Goal: Complete application form

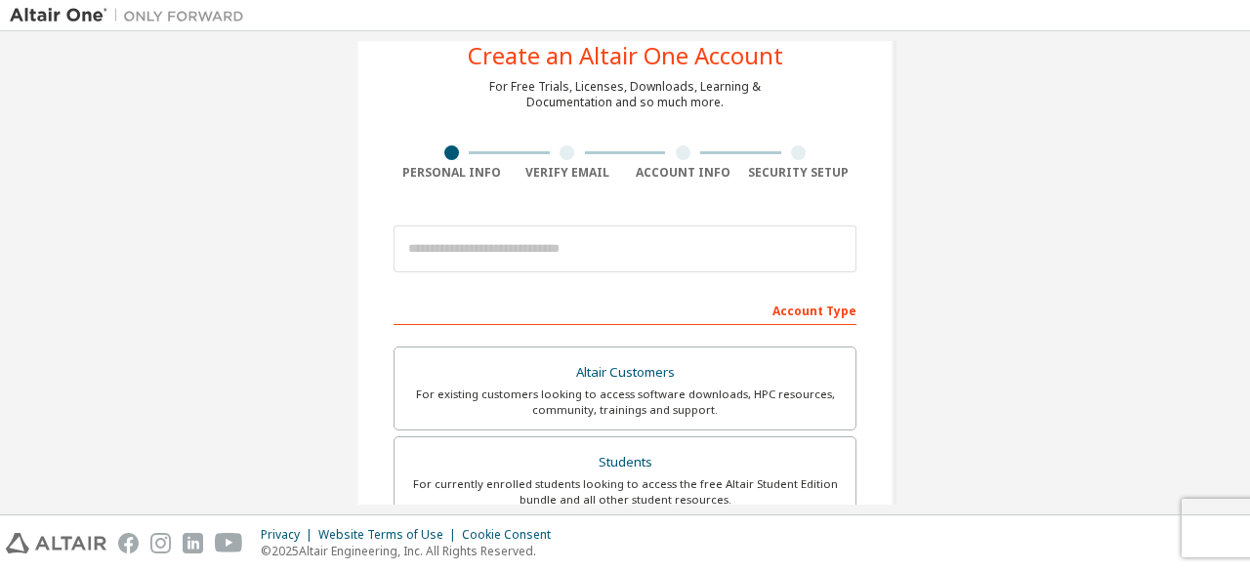
scroll to position [49, 0]
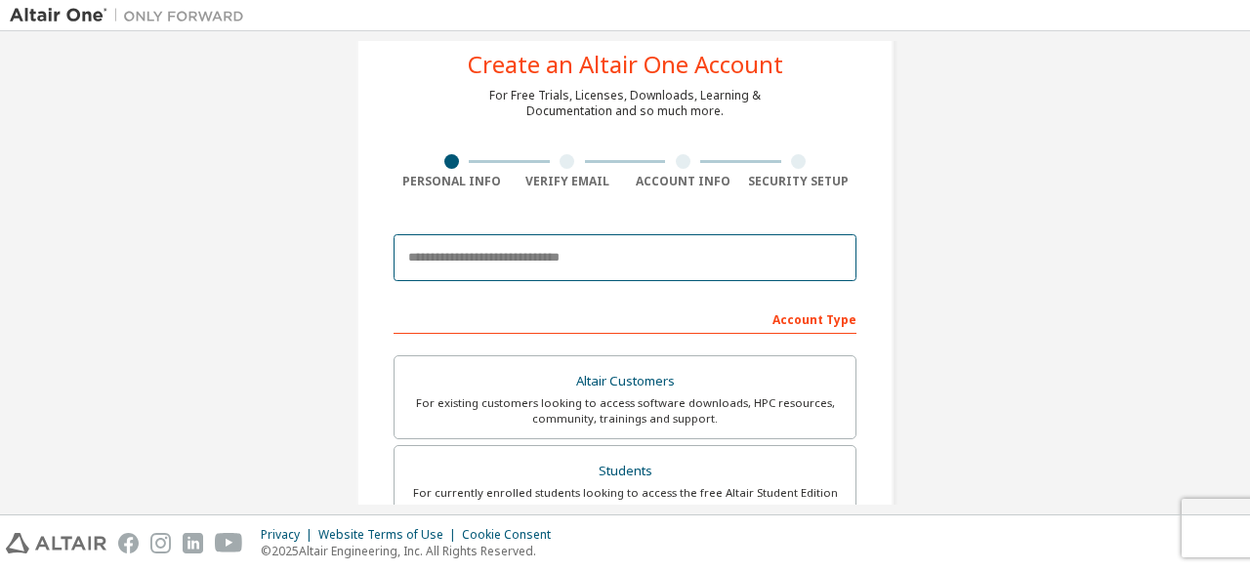
click at [511, 251] on input "email" at bounding box center [624, 257] width 463 height 47
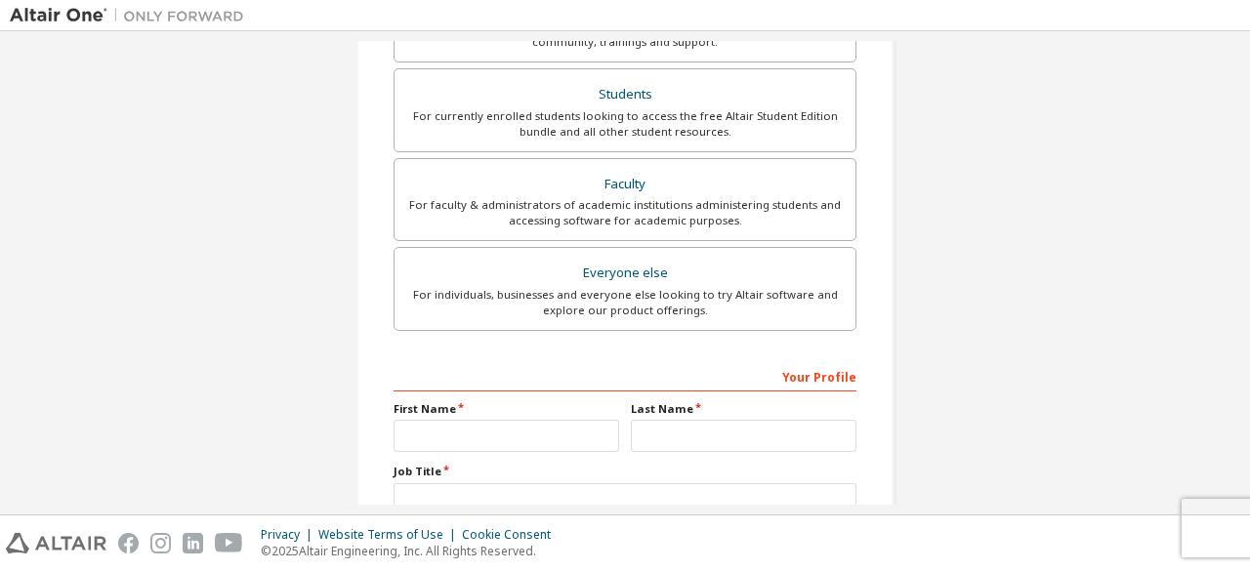
scroll to position [488, 0]
type input "**********"
click at [610, 290] on div "For individuals, businesses and everyone else looking to try Altair software an…" at bounding box center [624, 301] width 437 height 31
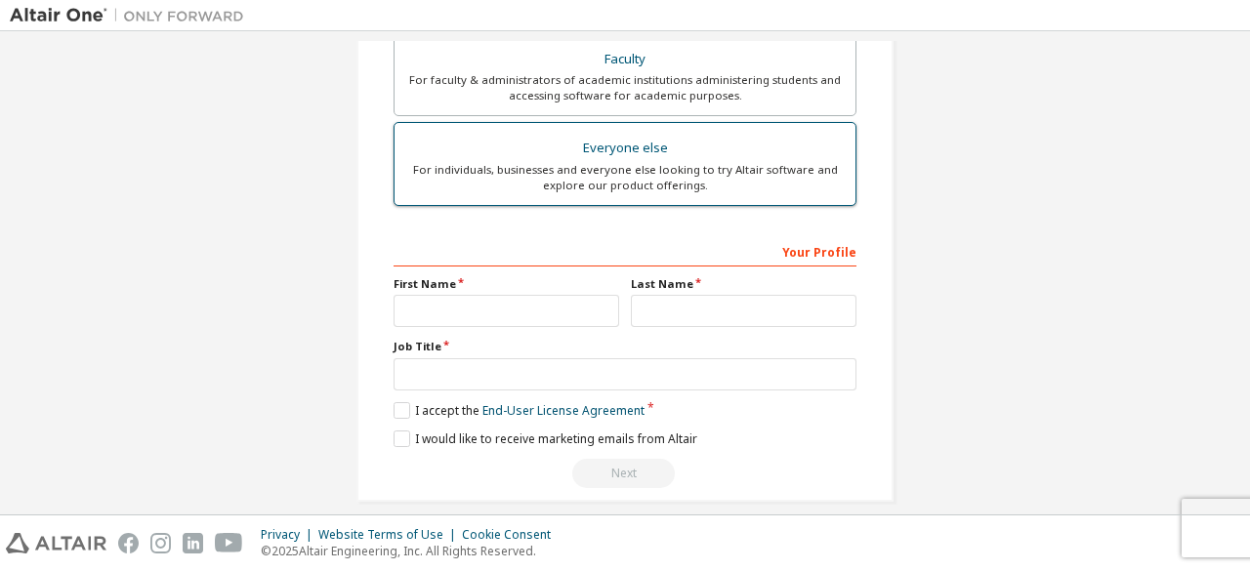
scroll to position [617, 0]
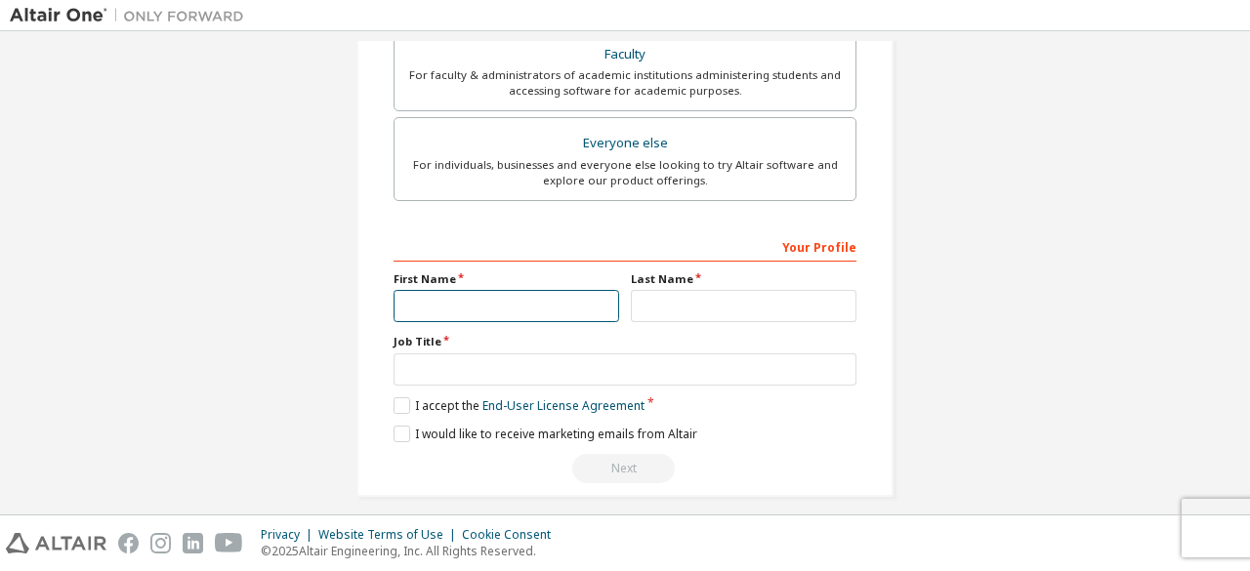
click at [502, 304] on input "text" at bounding box center [506, 306] width 226 height 32
type input "****"
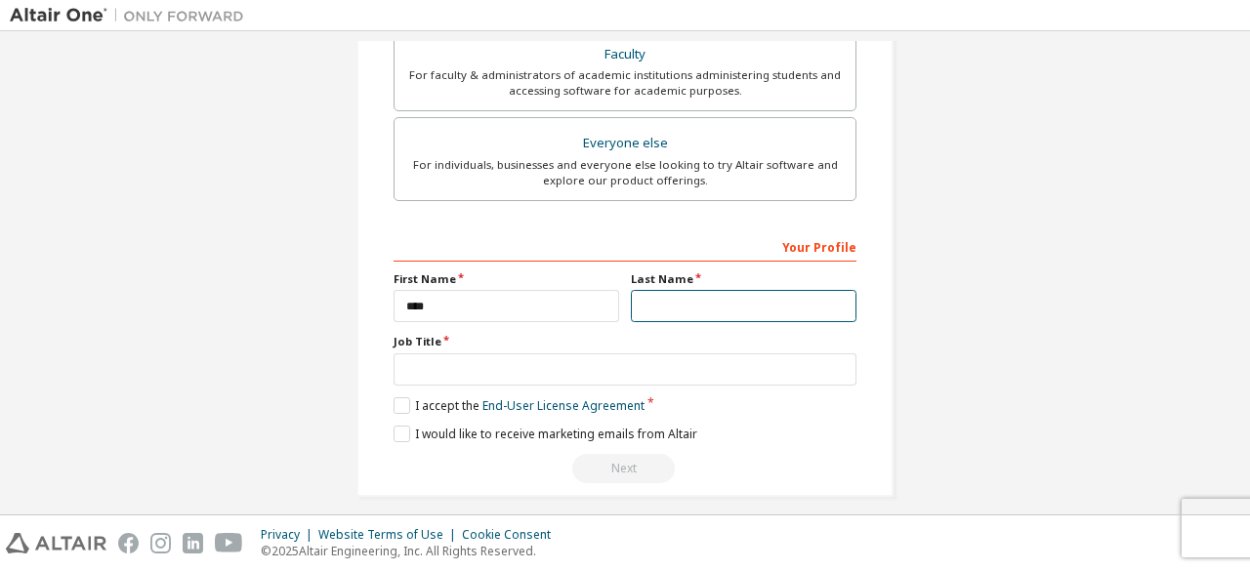
click at [660, 300] on input "text" at bounding box center [744, 306] width 226 height 32
type input "****"
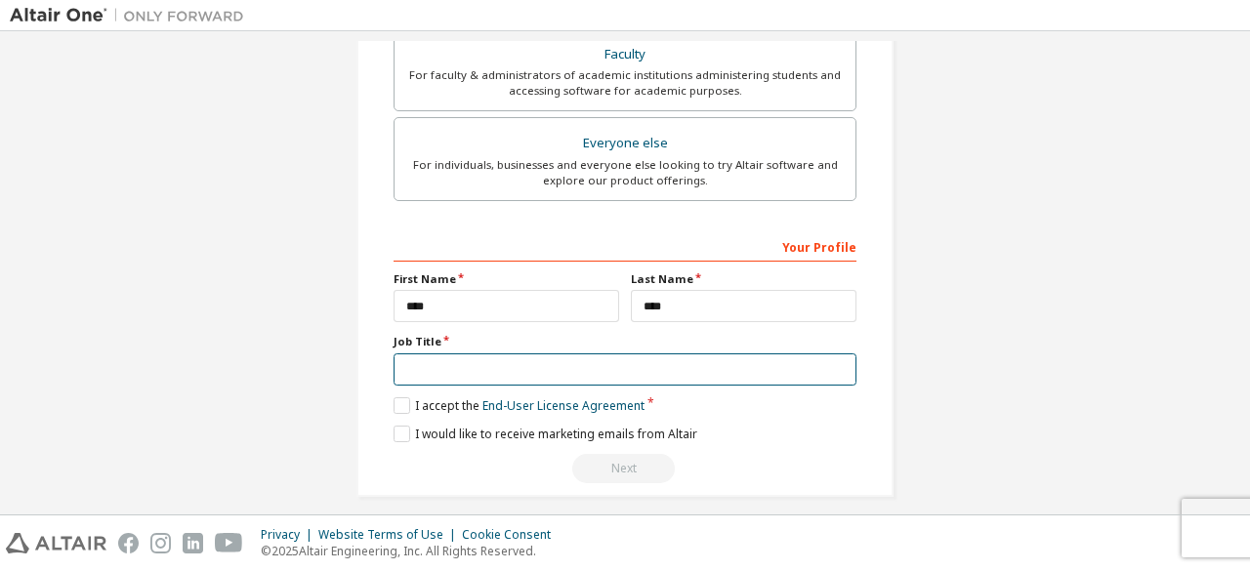
click at [525, 365] on input "text" at bounding box center [624, 369] width 463 height 32
type input "********"
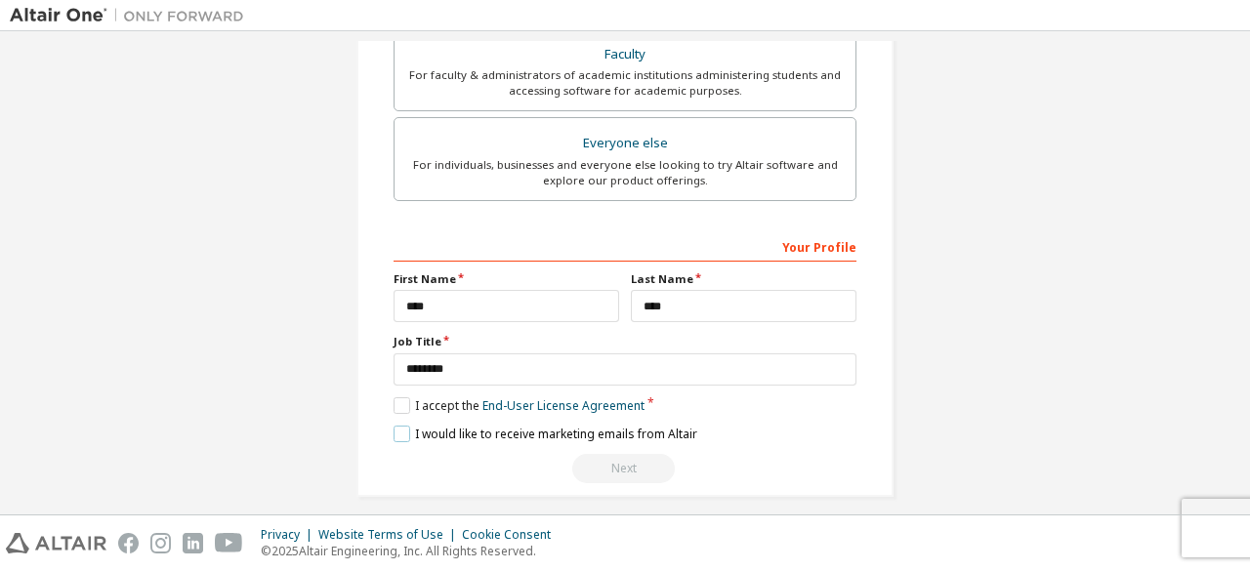
click at [398, 426] on label "I would like to receive marketing emails from Altair" at bounding box center [545, 434] width 304 height 17
click at [402, 404] on label "I accept the End-User License Agreement" at bounding box center [518, 405] width 251 height 17
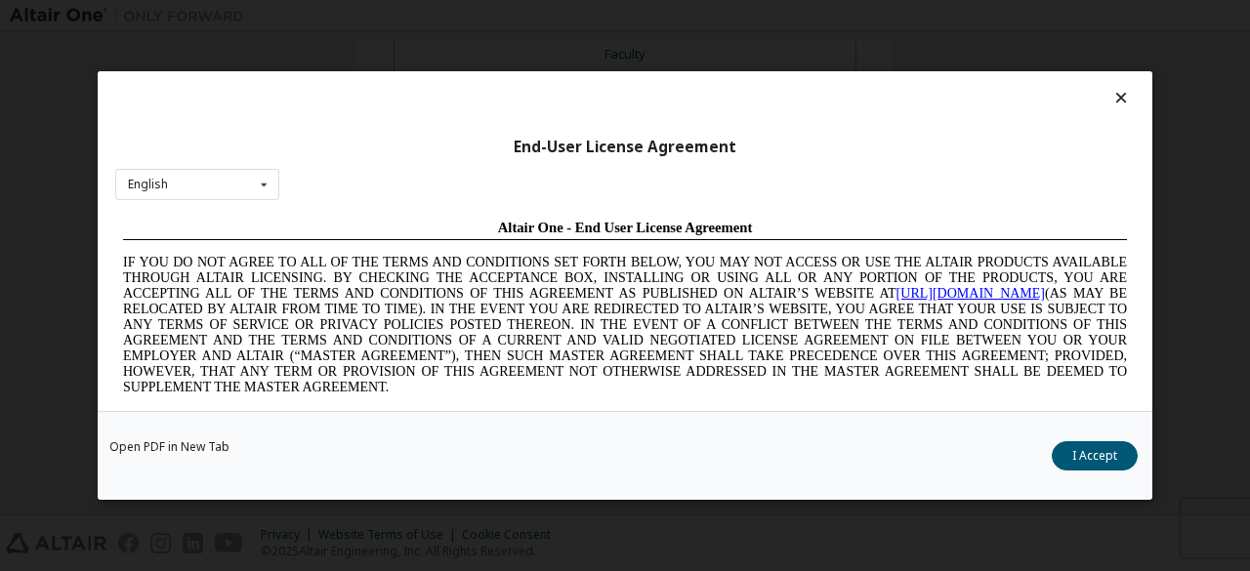
scroll to position [0, 0]
click at [1086, 448] on button "I Accept" at bounding box center [1094, 455] width 86 height 29
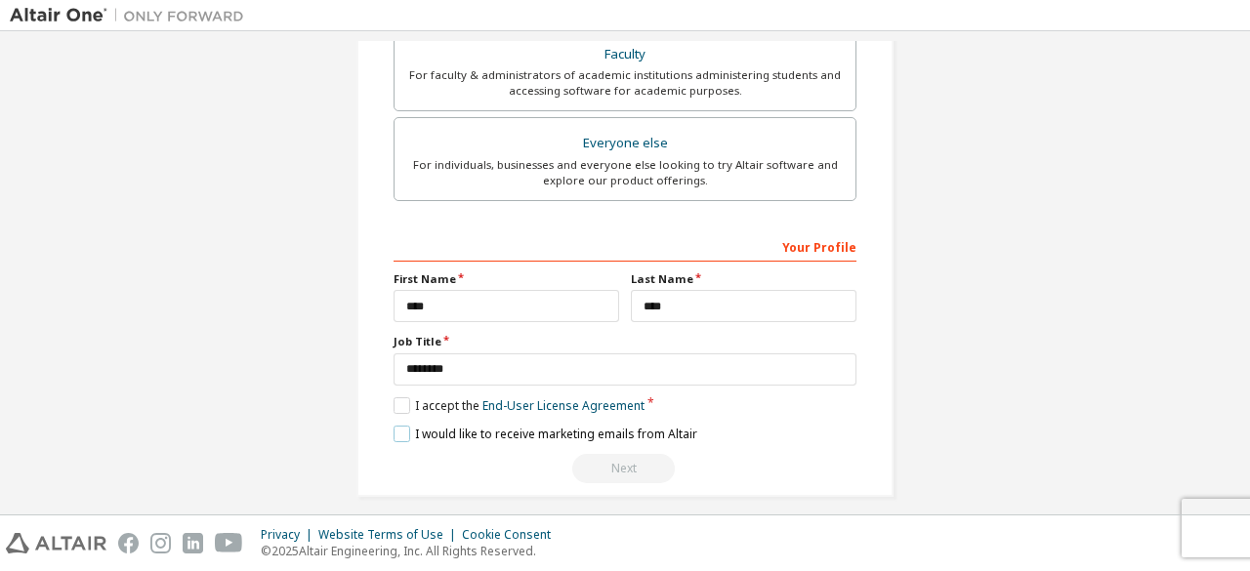
click at [398, 429] on label "I would like to receive marketing emails from Altair" at bounding box center [545, 434] width 304 height 17
click at [398, 432] on label "I would like to receive marketing emails from Altair" at bounding box center [545, 434] width 304 height 17
click at [394, 402] on label "I accept the End-User License Agreement" at bounding box center [518, 405] width 251 height 17
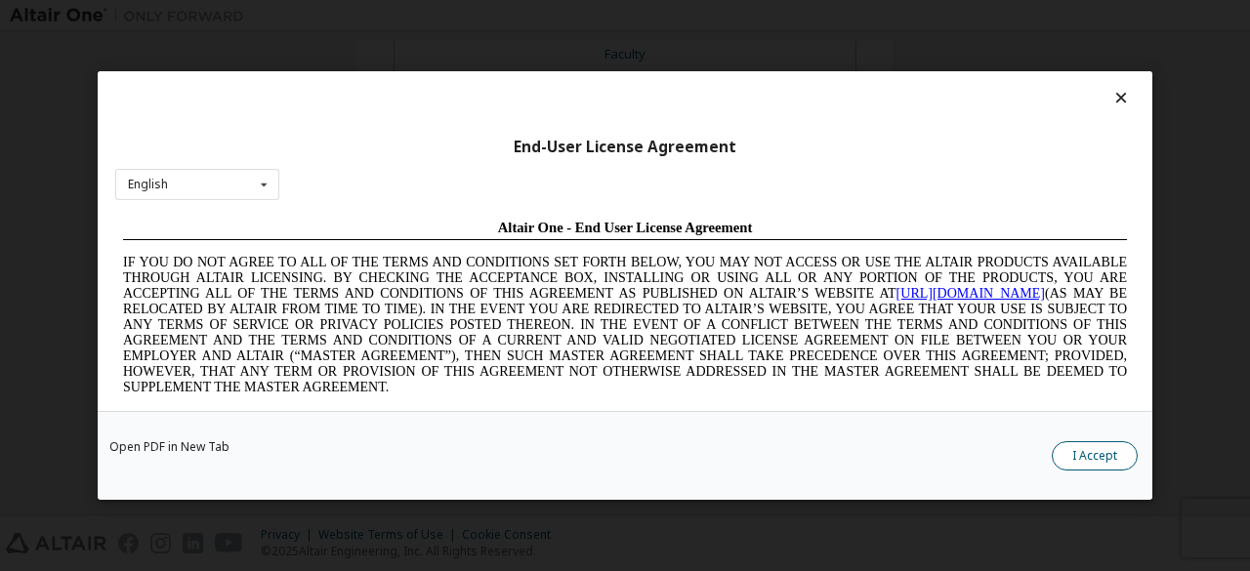
click at [1088, 456] on button "I Accept" at bounding box center [1094, 455] width 86 height 29
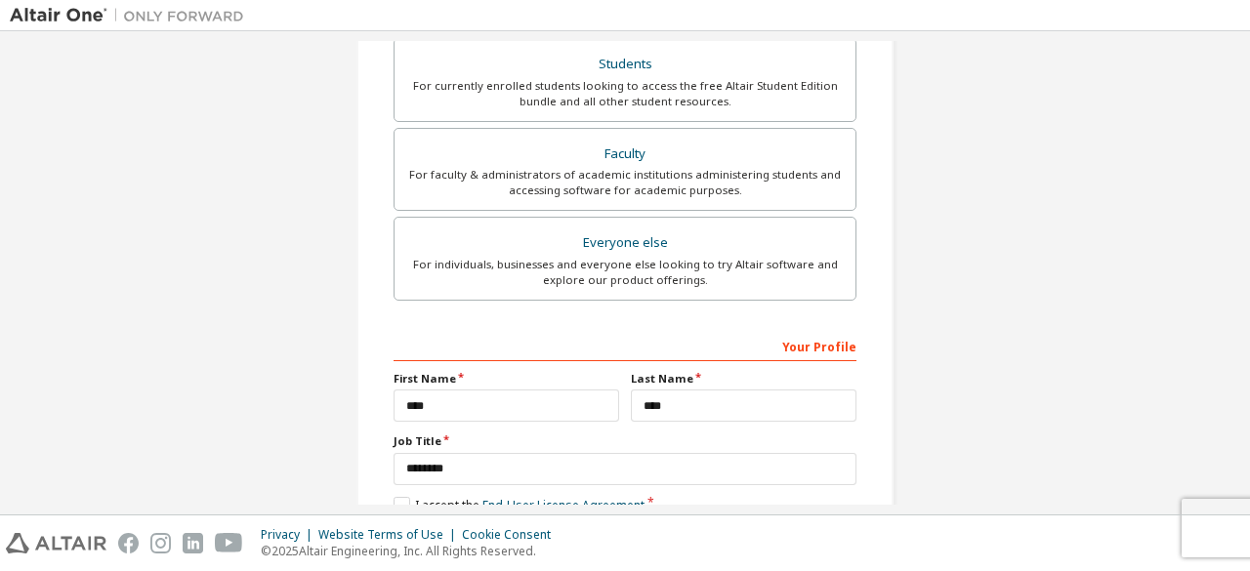
scroll to position [627, 0]
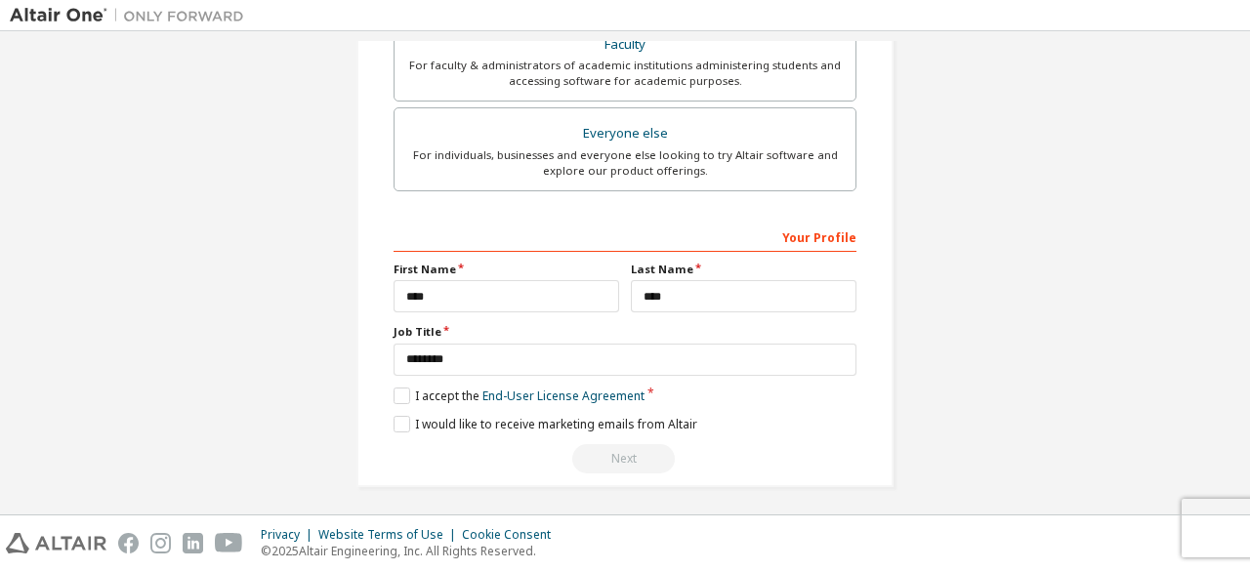
click at [622, 458] on div "Next" at bounding box center [624, 458] width 463 height 29
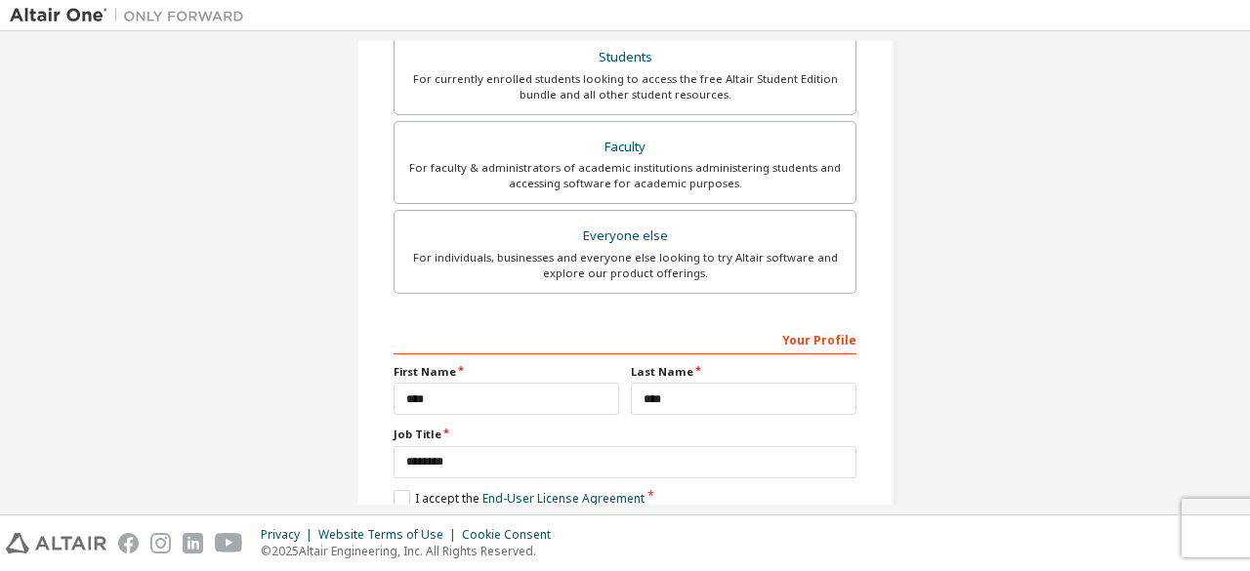
scroll to position [521, 0]
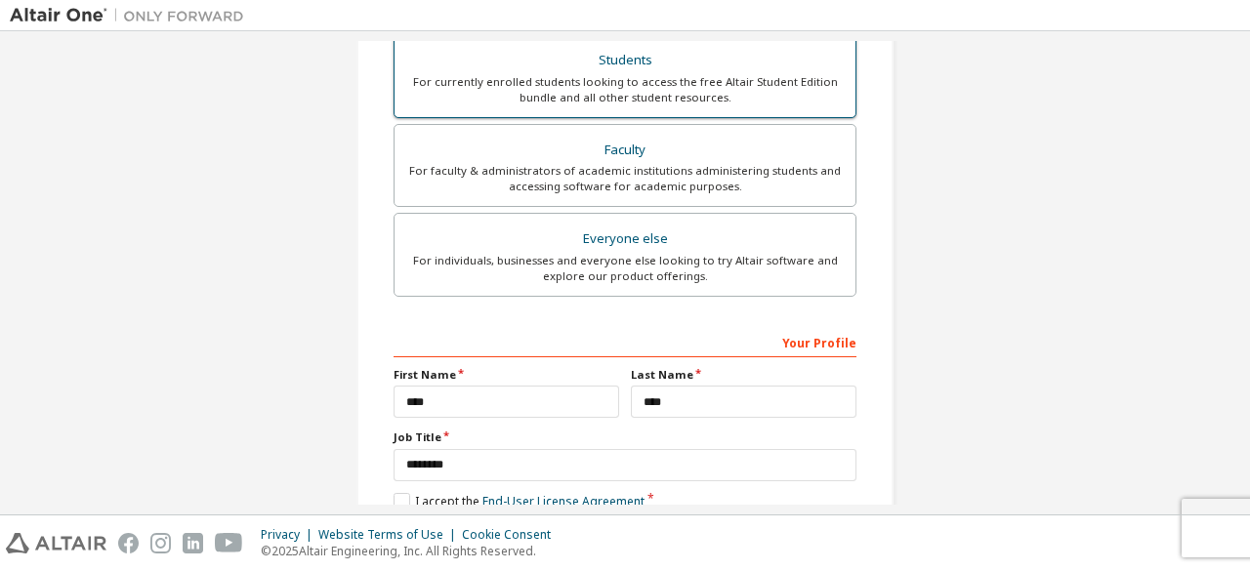
click at [632, 74] on div "For currently enrolled students looking to access the free Altair Student Editi…" at bounding box center [624, 89] width 437 height 31
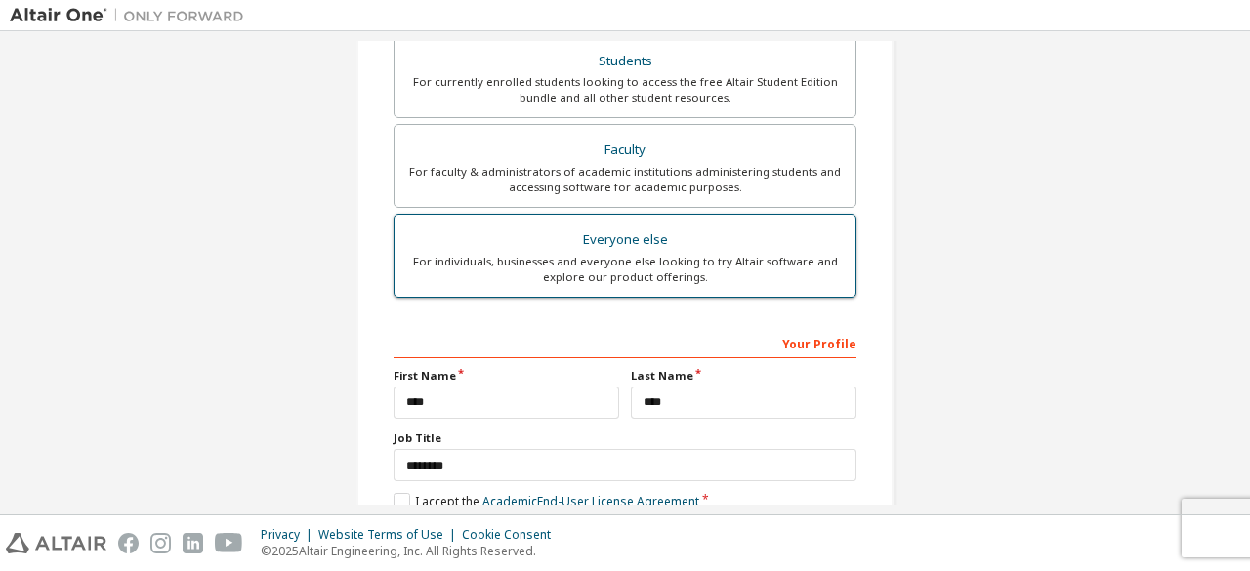
scroll to position [677, 0]
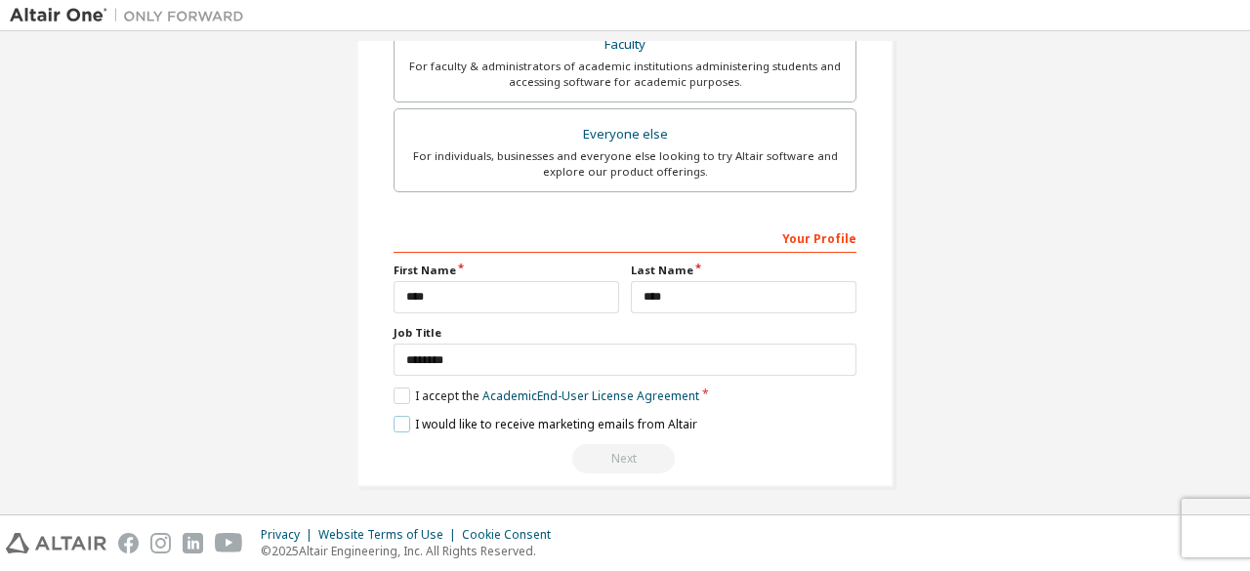
click at [395, 419] on label "I would like to receive marketing emails from Altair" at bounding box center [545, 424] width 304 height 17
click at [395, 392] on label "I accept the Academic End-User License Agreement" at bounding box center [546, 396] width 306 height 17
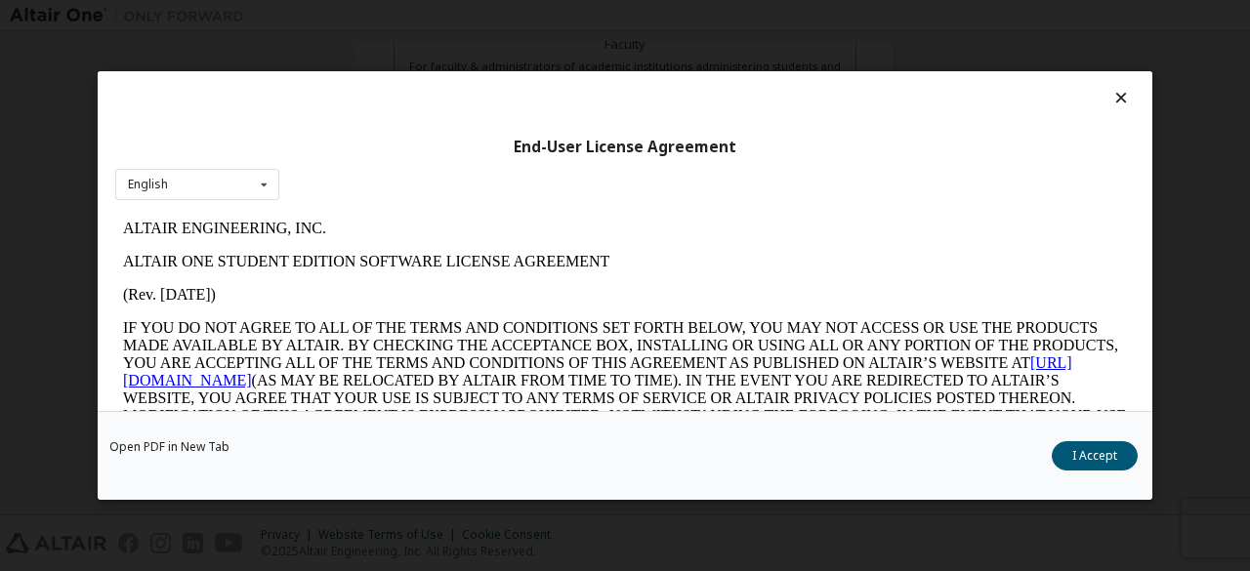
scroll to position [0, 0]
click at [262, 186] on icon at bounding box center [264, 185] width 24 height 30
click at [1109, 458] on button "I Accept" at bounding box center [1094, 455] width 86 height 29
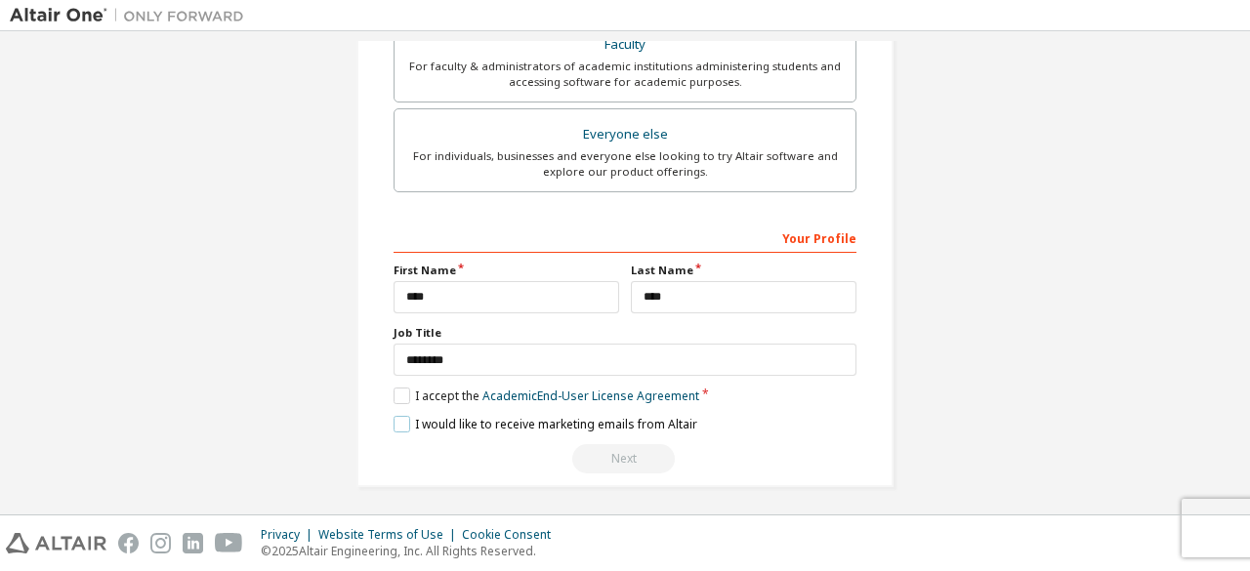
click at [394, 416] on label "I would like to receive marketing emails from Altair" at bounding box center [545, 424] width 304 height 17
click at [397, 388] on label "I accept the Academic End-User License Agreement" at bounding box center [546, 396] width 306 height 17
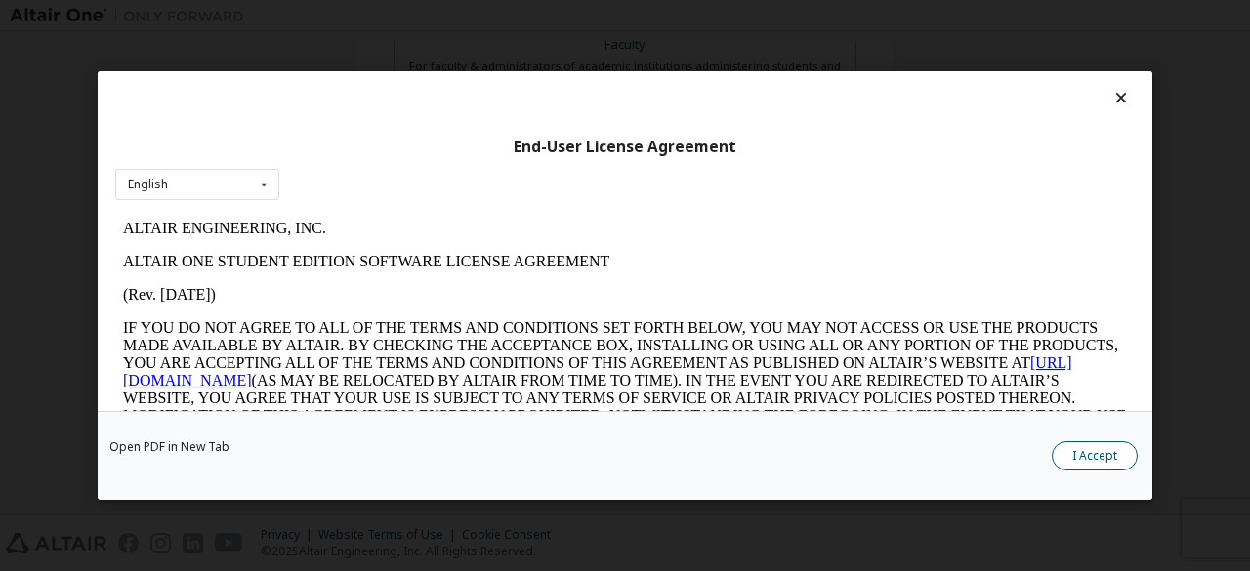
click at [1097, 447] on button "I Accept" at bounding box center [1094, 455] width 86 height 29
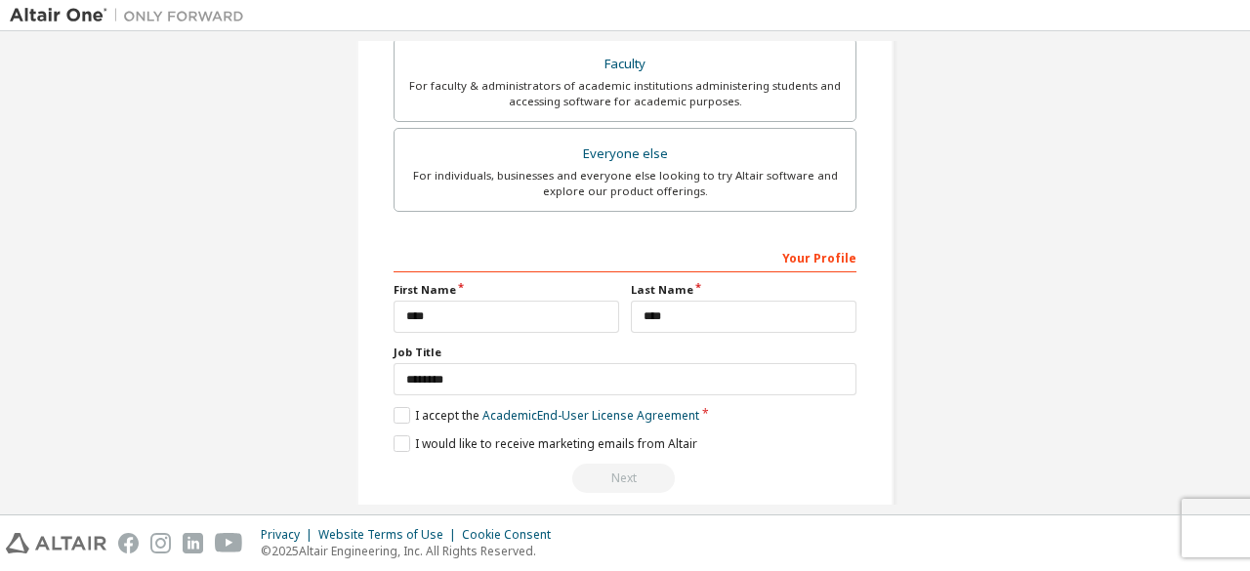
scroll to position [677, 0]
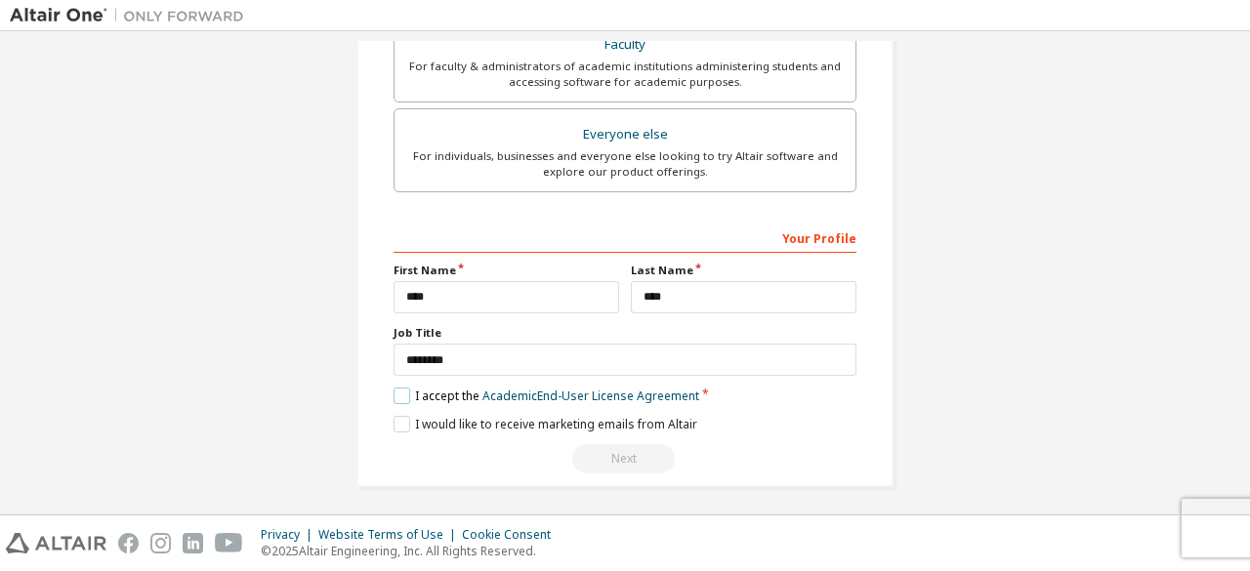
click at [397, 388] on label "I accept the Academic End-User License Agreement" at bounding box center [546, 396] width 306 height 17
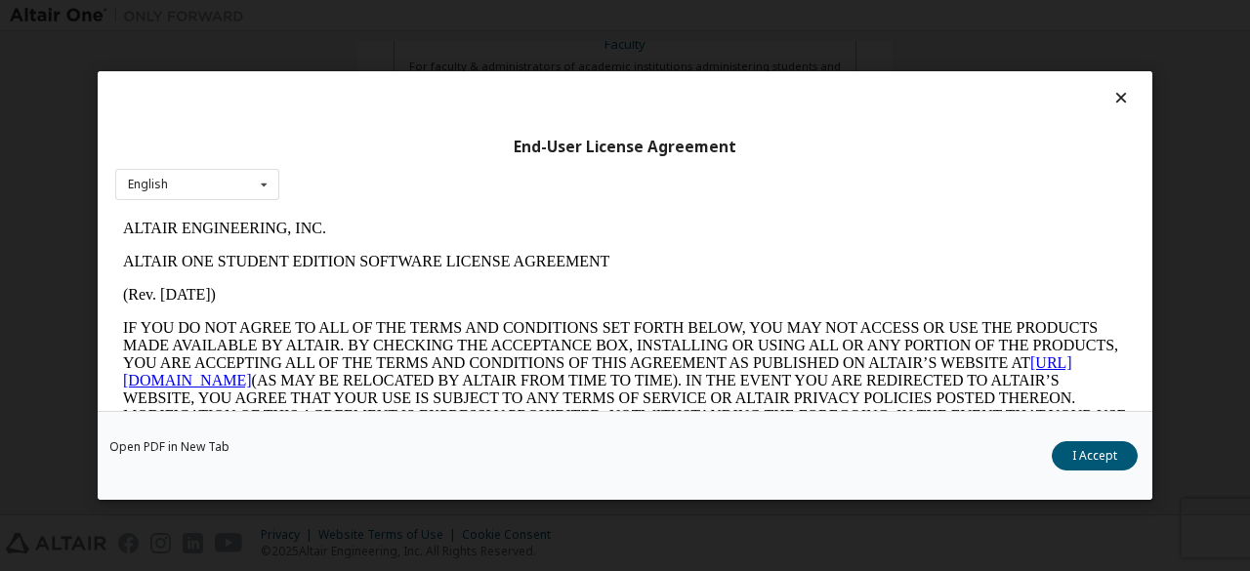
scroll to position [0, 0]
click at [1101, 460] on button "I Accept" at bounding box center [1094, 455] width 86 height 29
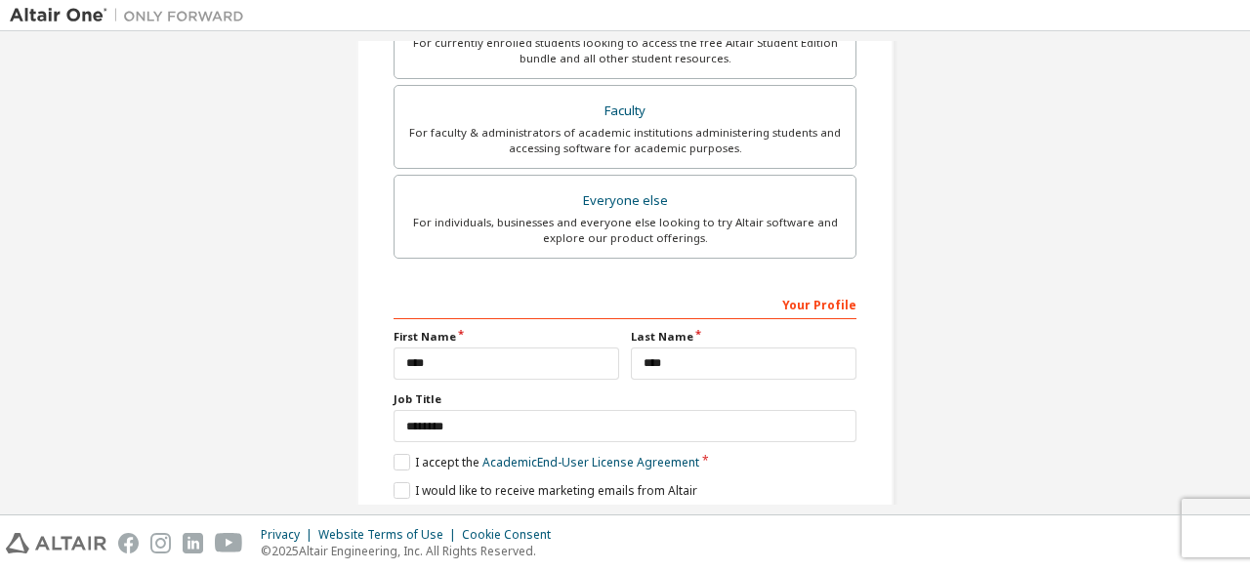
click at [599, 188] on div "Everyone else" at bounding box center [624, 200] width 437 height 27
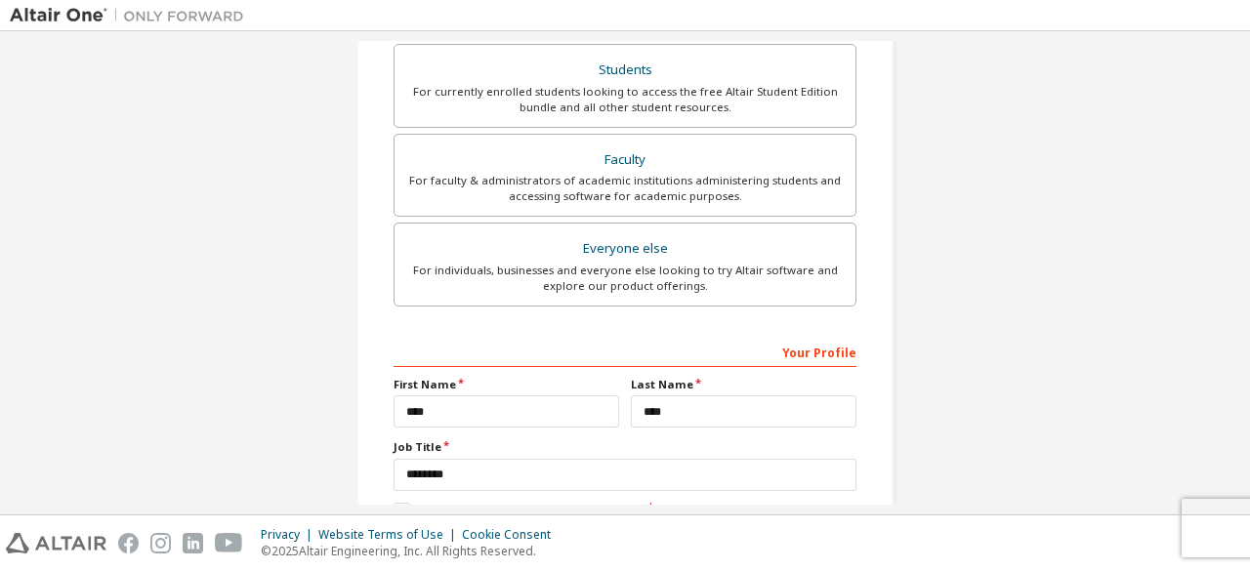
click at [599, 188] on div "For faculty & administrators of academic institutions administering students an…" at bounding box center [624, 188] width 437 height 31
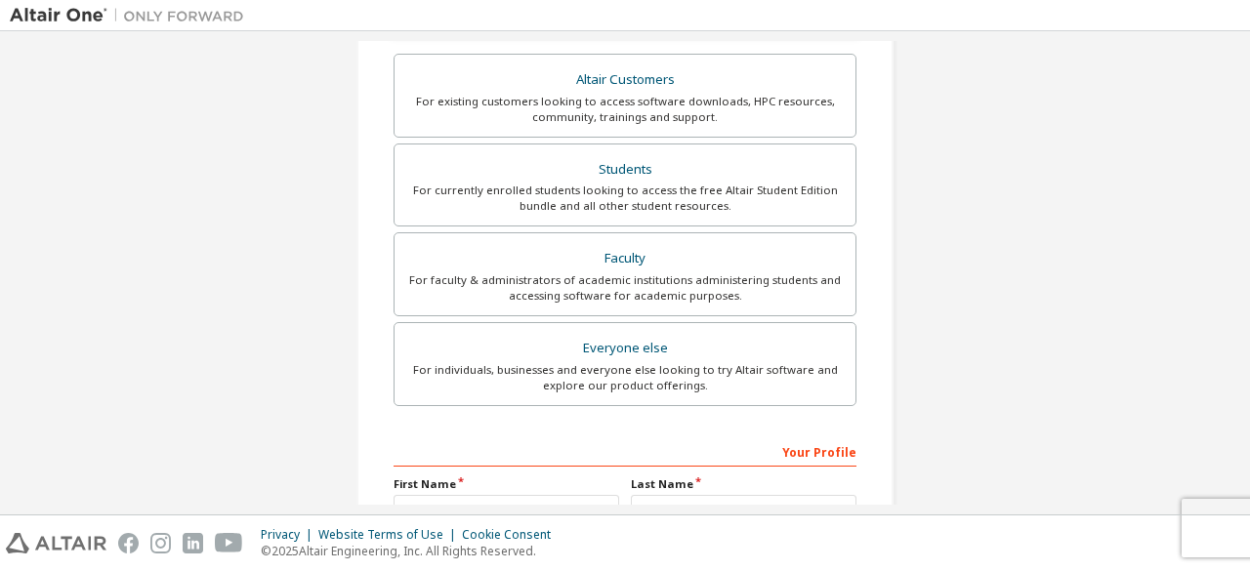
scroll to position [462, 0]
click at [599, 188] on div "For currently enrolled students looking to access the free Altair Student Editi…" at bounding box center [624, 199] width 437 height 31
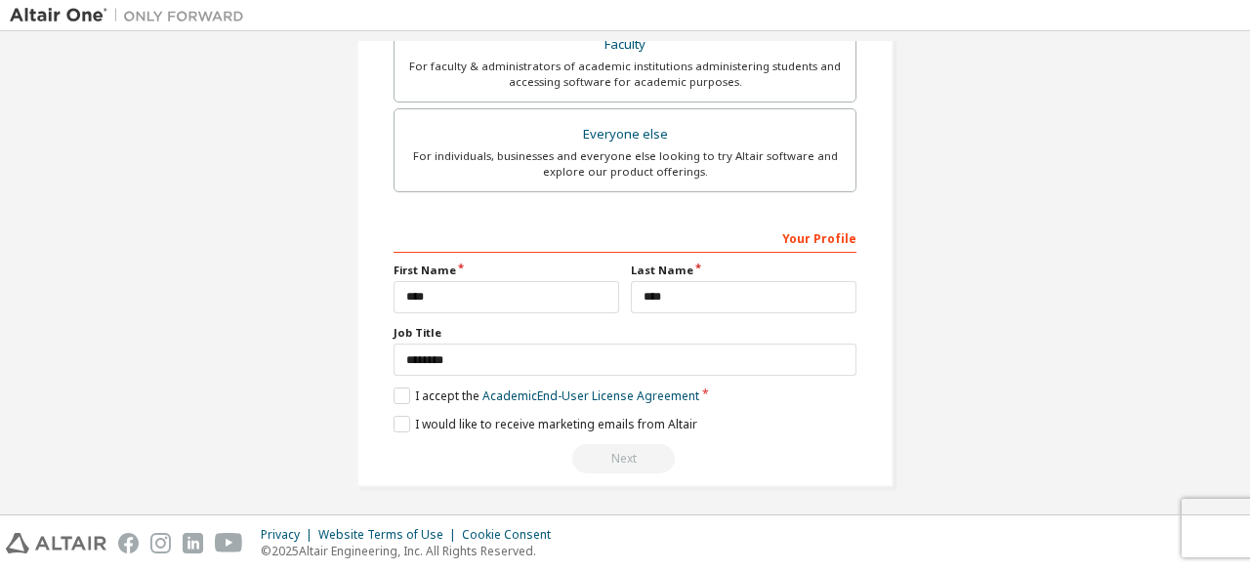
click at [562, 229] on div "Your Profile" at bounding box center [624, 237] width 463 height 31
click at [396, 390] on label "I accept the Academic End-User License Agreement" at bounding box center [546, 396] width 306 height 17
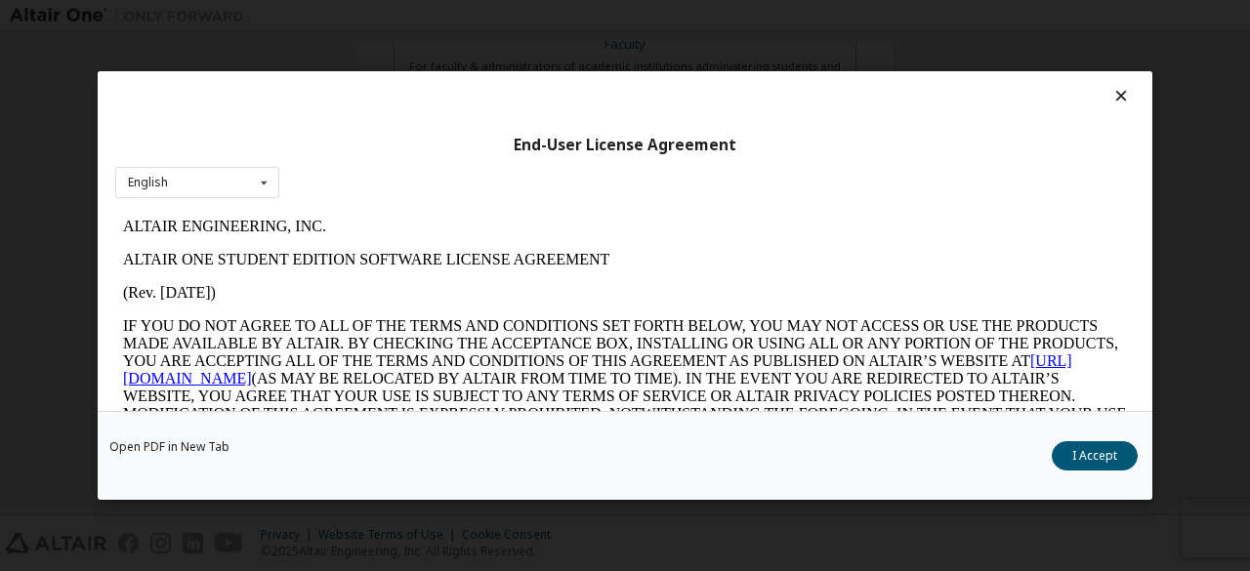
scroll to position [0, 0]
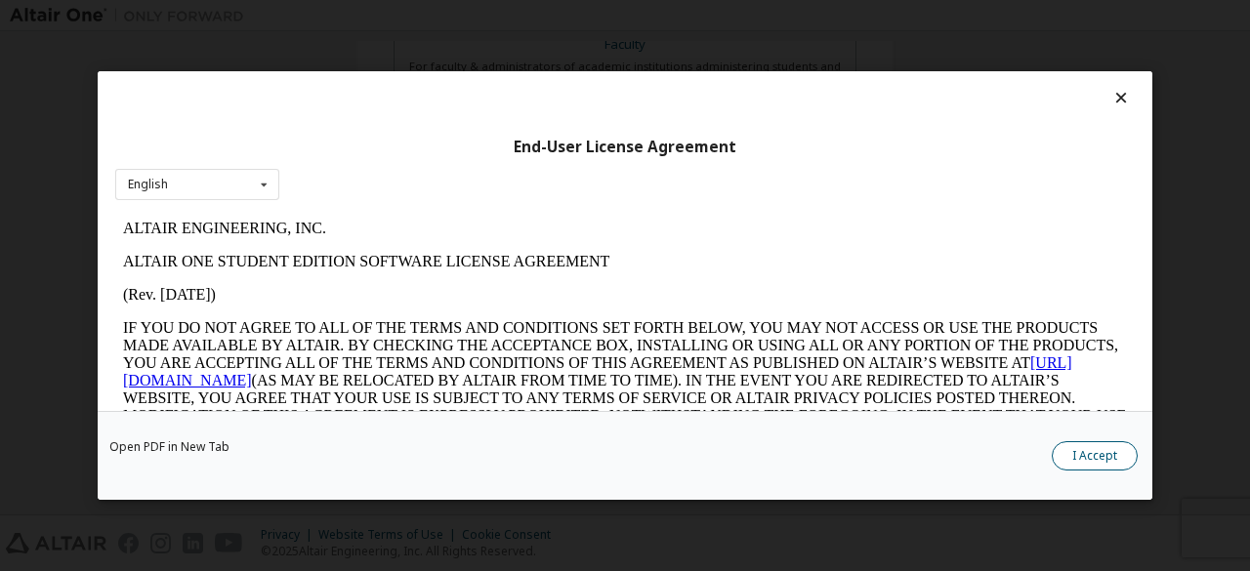
click at [1094, 467] on button "I Accept" at bounding box center [1094, 455] width 86 height 29
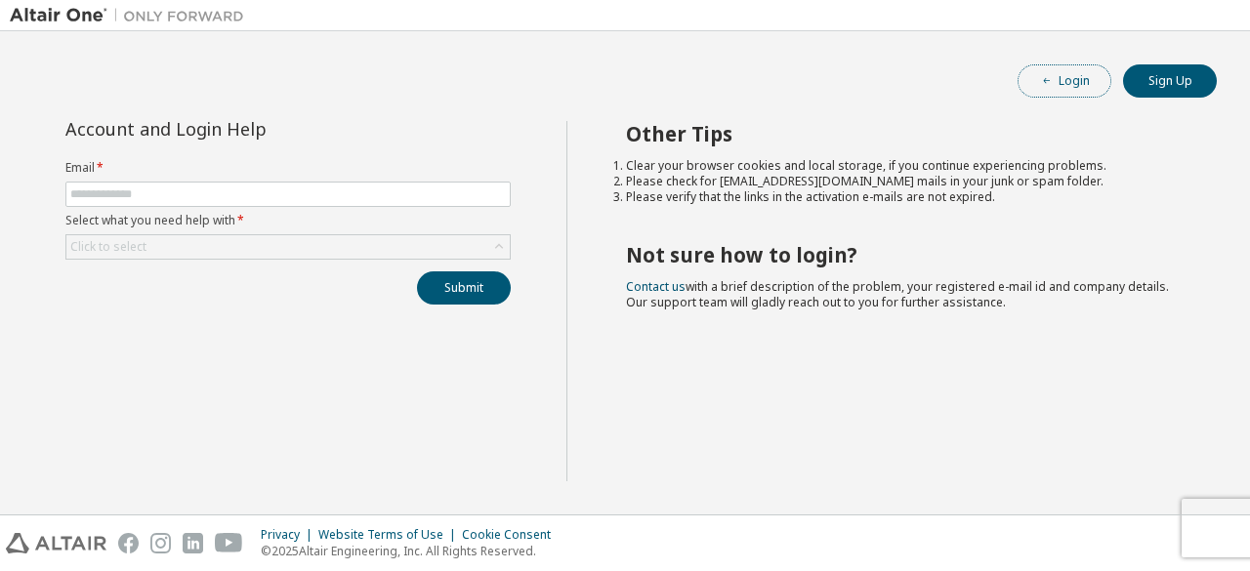
click at [1069, 90] on button "Login" at bounding box center [1064, 80] width 94 height 33
